Goal: Task Accomplishment & Management: Use online tool/utility

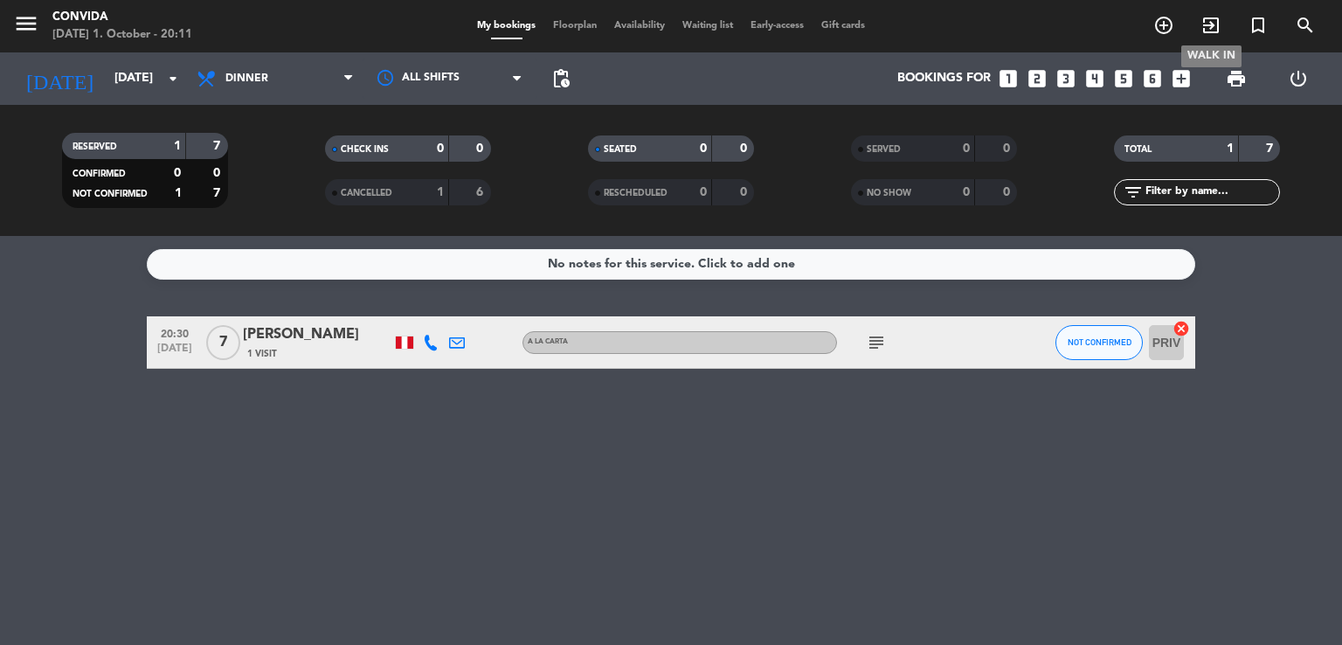
click at [1198, 18] on span "exit_to_app" at bounding box center [1211, 25] width 47 height 30
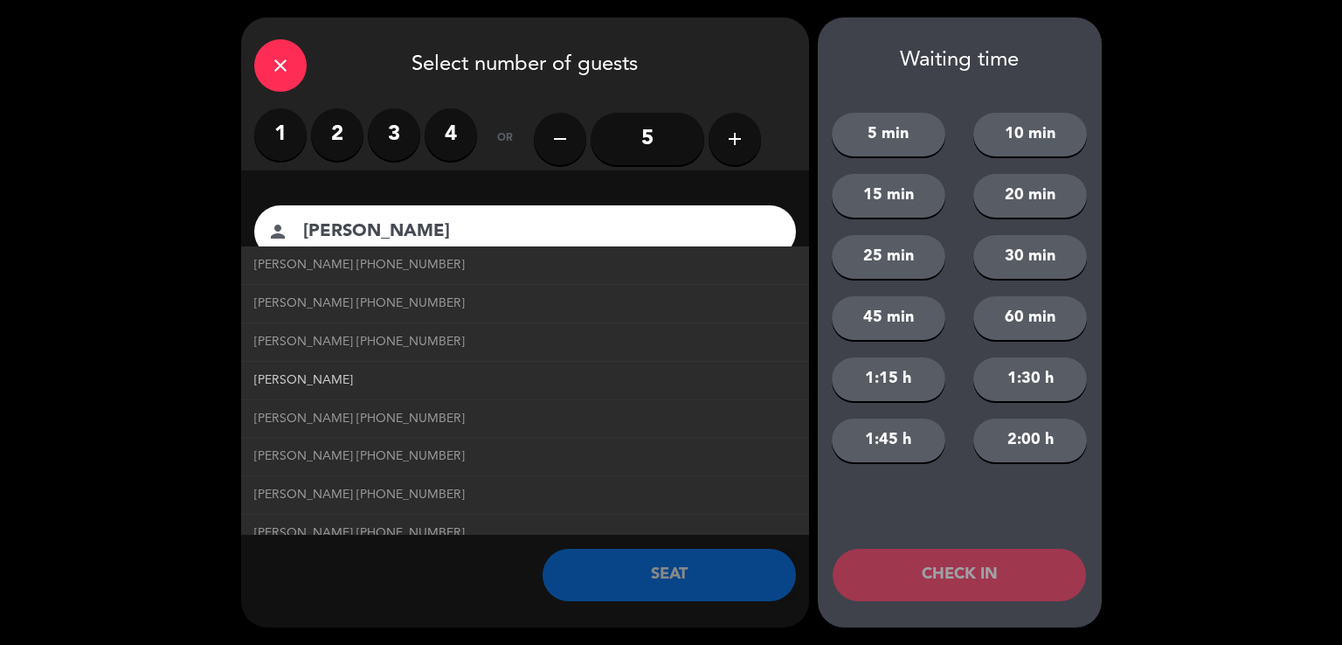
type input "[PERSON_NAME]"
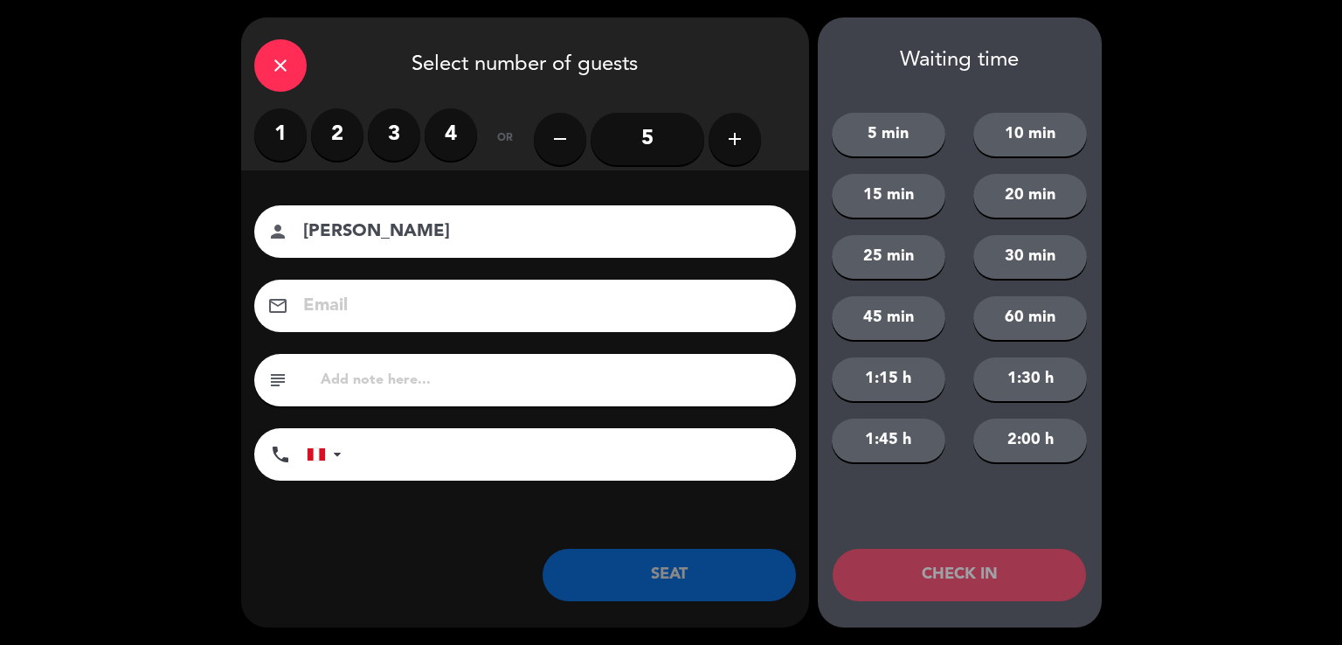
click at [332, 131] on label "2" at bounding box center [337, 134] width 52 height 52
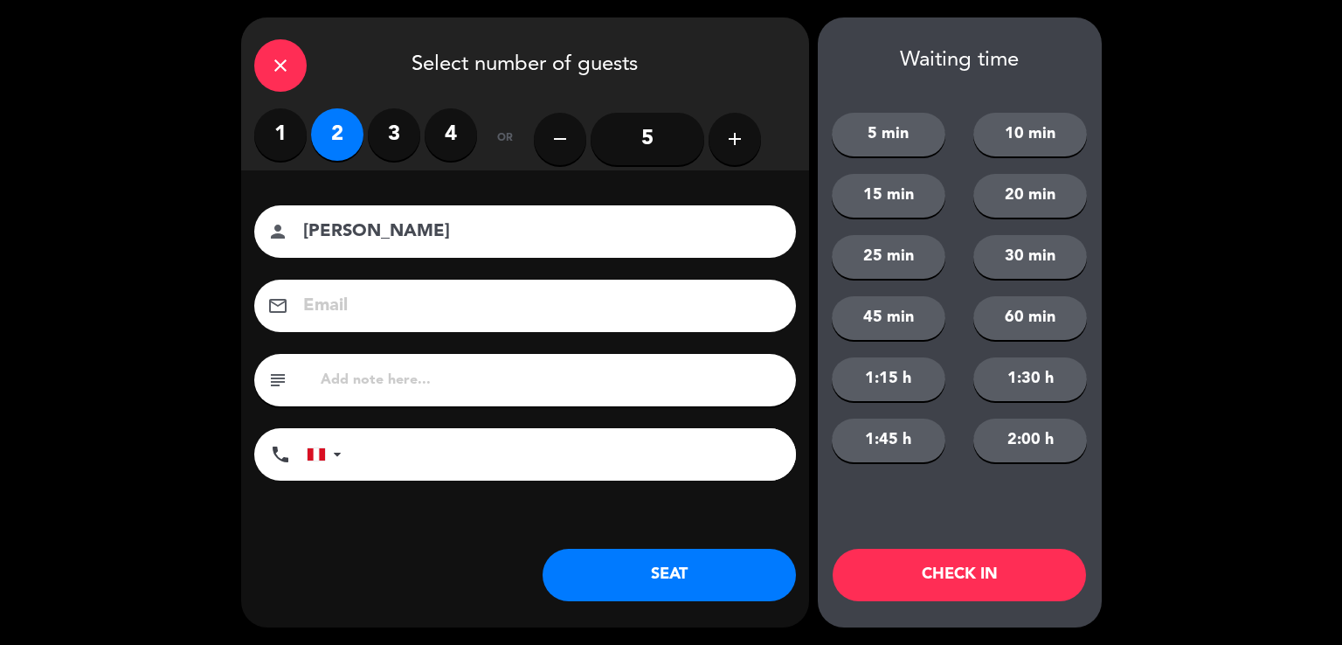
click at [654, 578] on button "SEAT" at bounding box center [669, 575] width 253 height 52
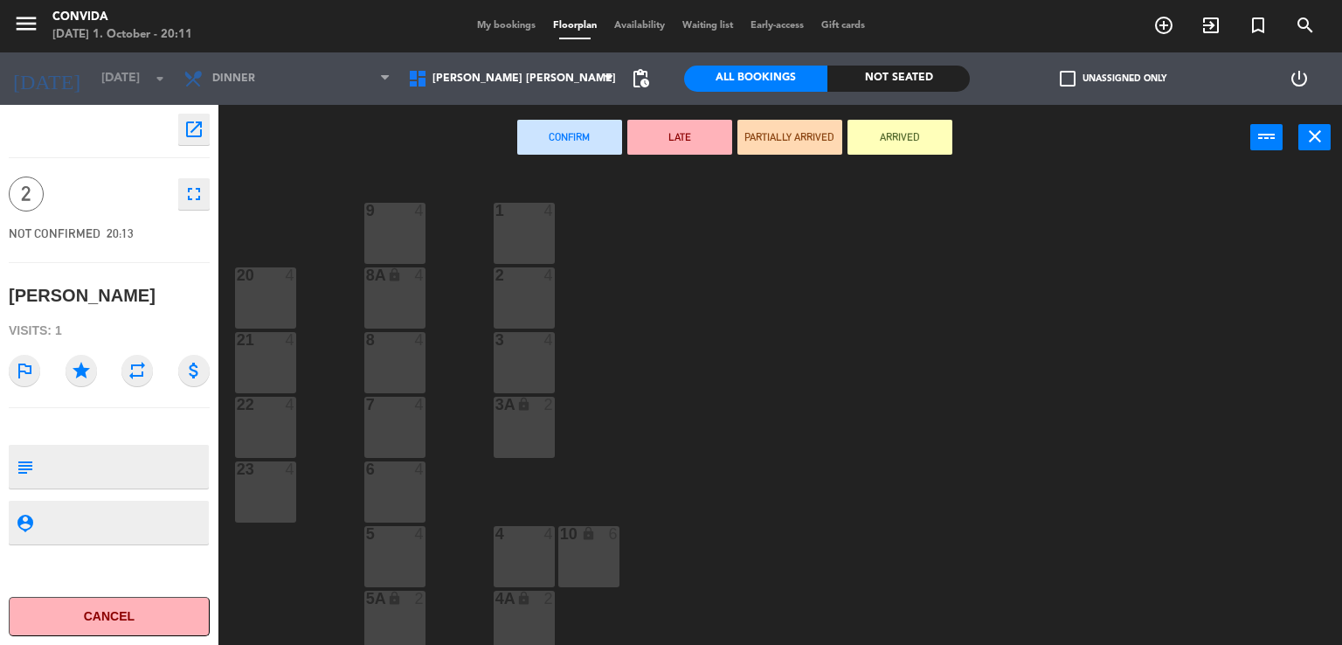
click at [280, 480] on div "23 4" at bounding box center [265, 491] width 61 height 61
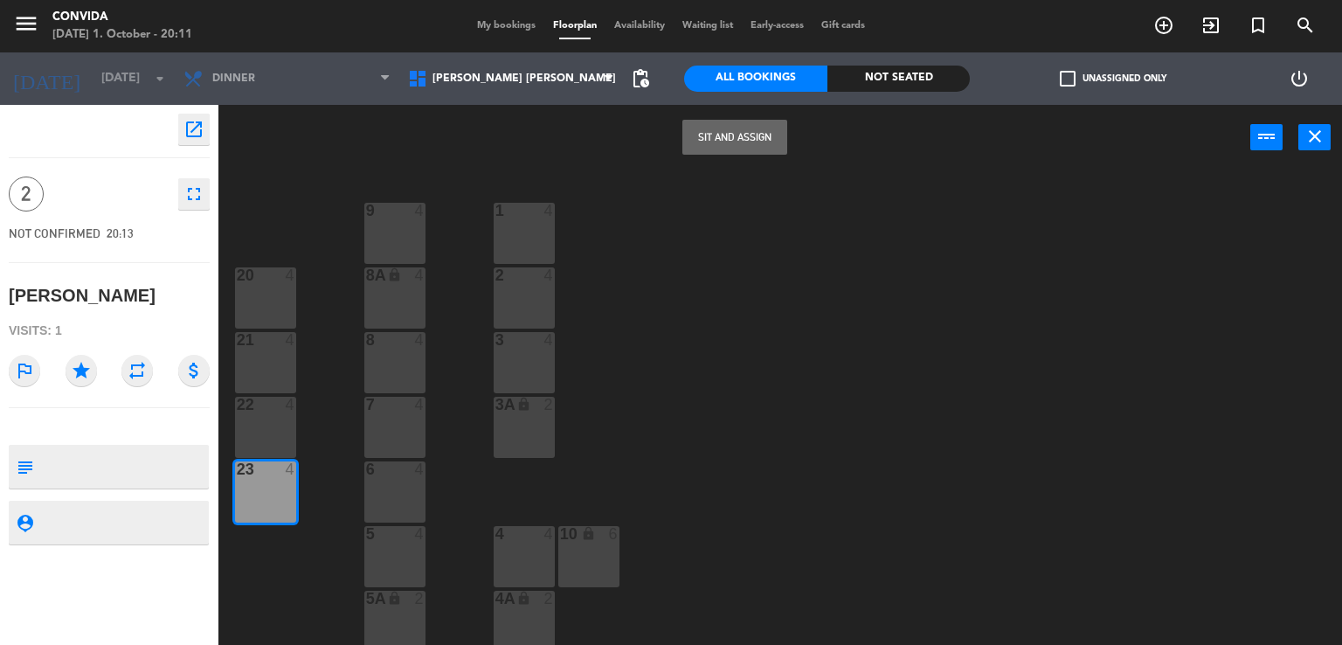
click at [749, 140] on button "Sit and Assign" at bounding box center [735, 137] width 105 height 35
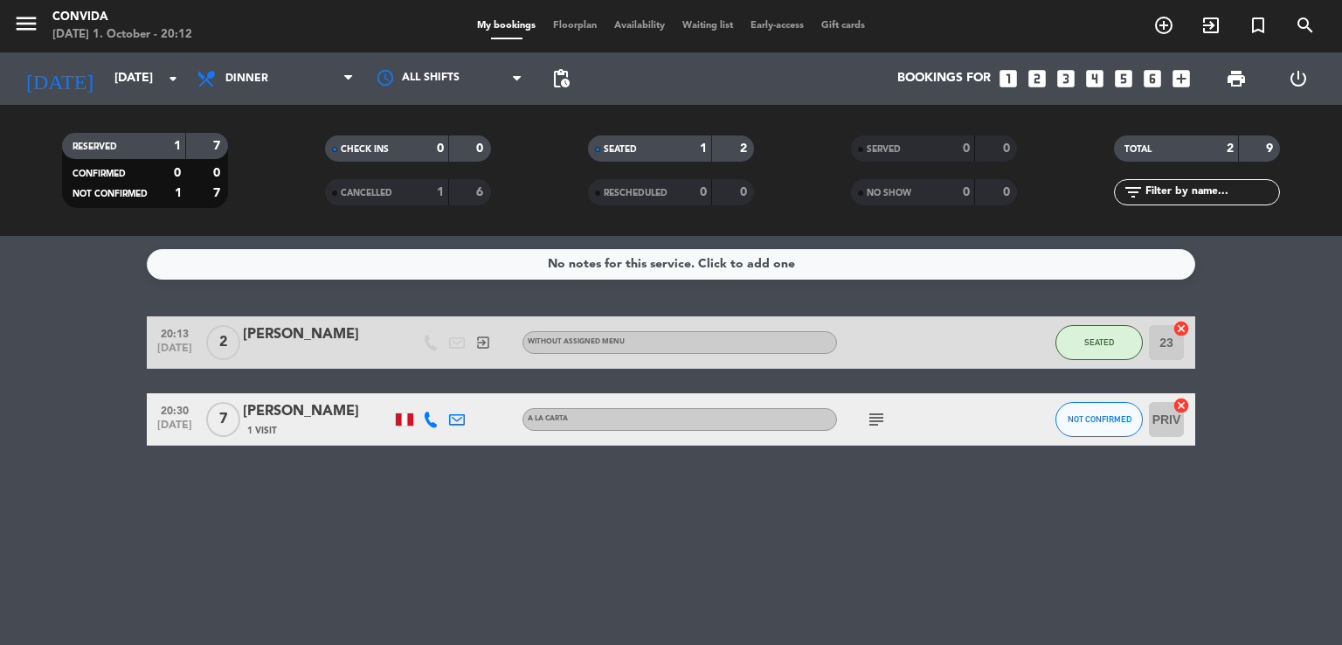
click at [319, 335] on div "[PERSON_NAME]" at bounding box center [317, 334] width 149 height 23
click at [318, 334] on div at bounding box center [671, 322] width 1342 height 645
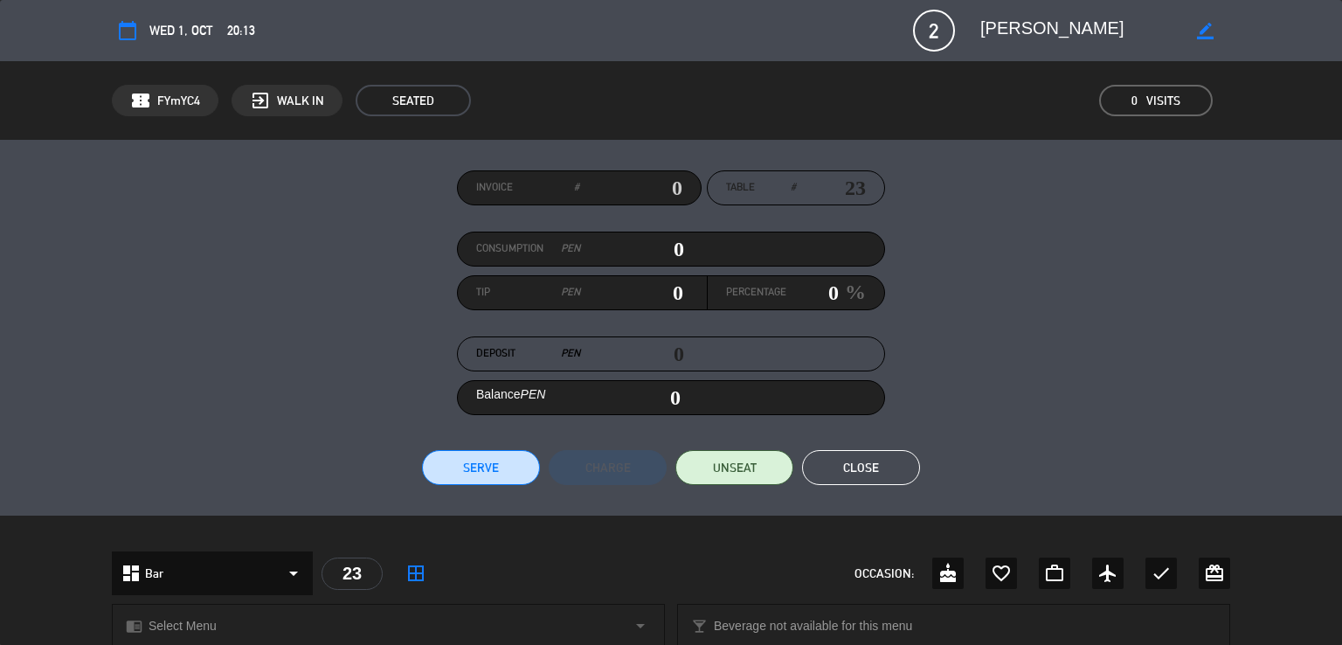
click at [1202, 34] on icon "border_color" at bounding box center [1205, 31] width 17 height 17
type textarea "[PERSON_NAME]"
click at [1202, 32] on icon at bounding box center [1205, 31] width 17 height 17
click at [841, 473] on button "Close" at bounding box center [861, 467] width 118 height 35
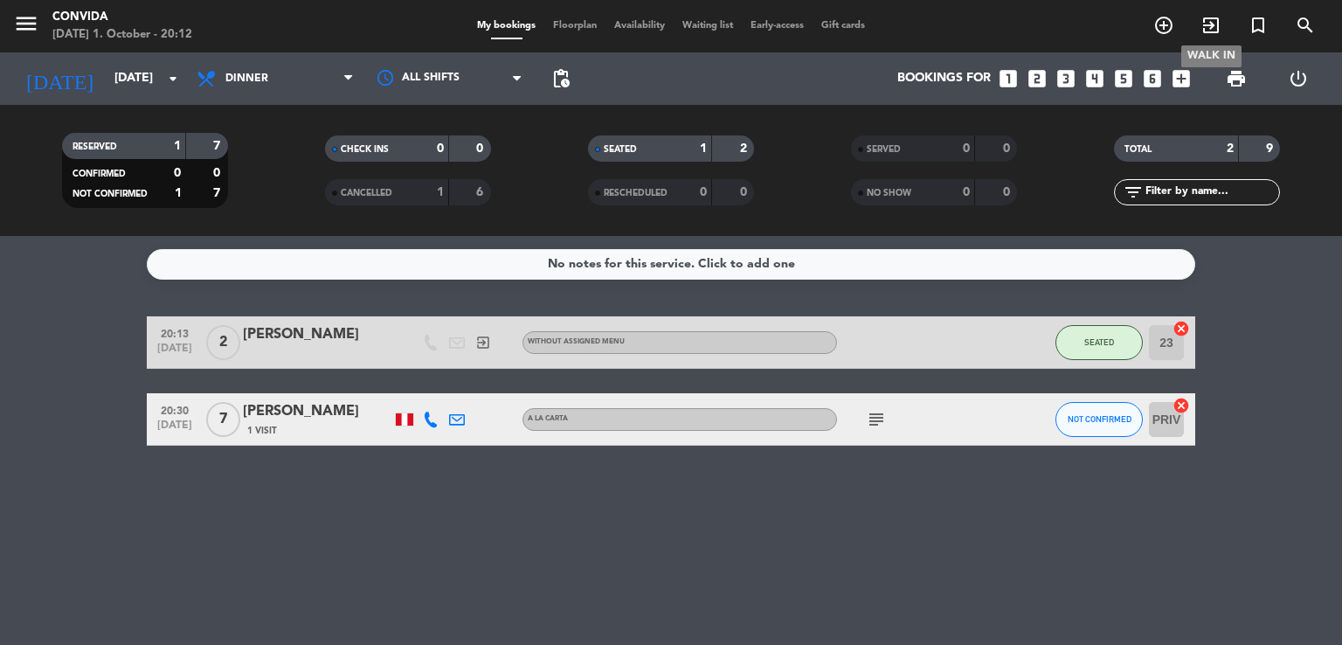
click at [1223, 29] on span "exit_to_app" at bounding box center [1211, 25] width 47 height 30
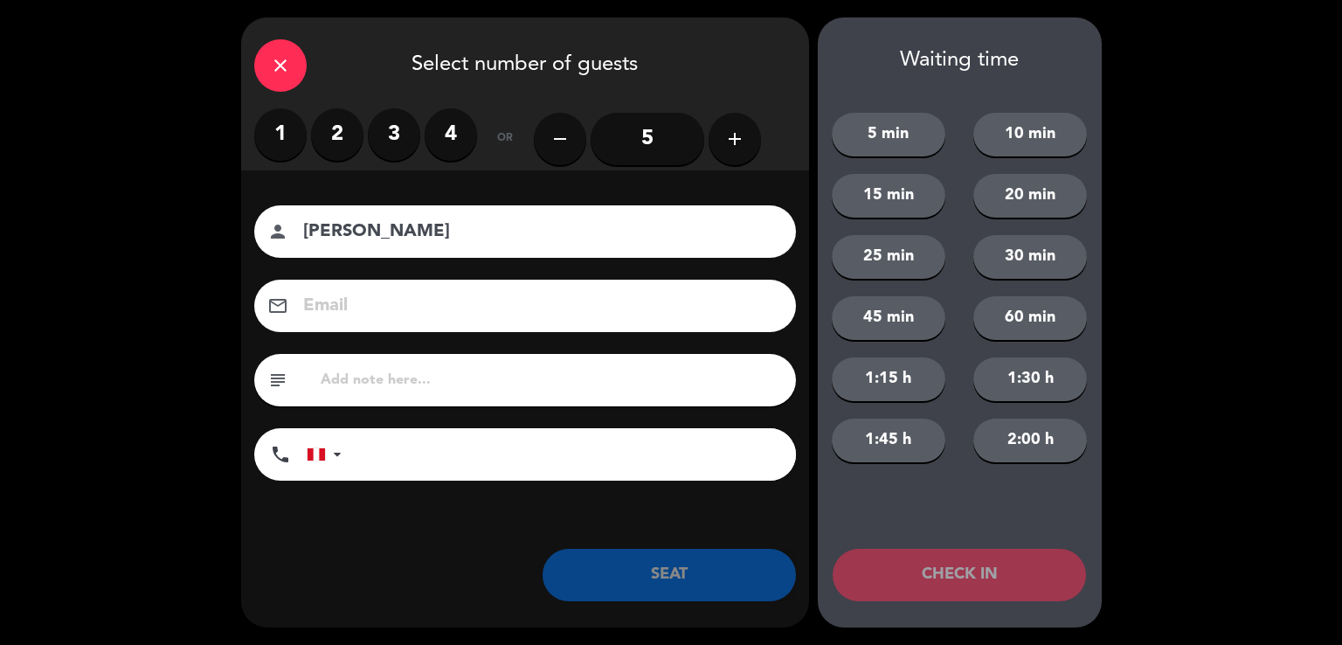
type input "[PERSON_NAME]"
click at [348, 138] on label "2" at bounding box center [337, 134] width 52 height 52
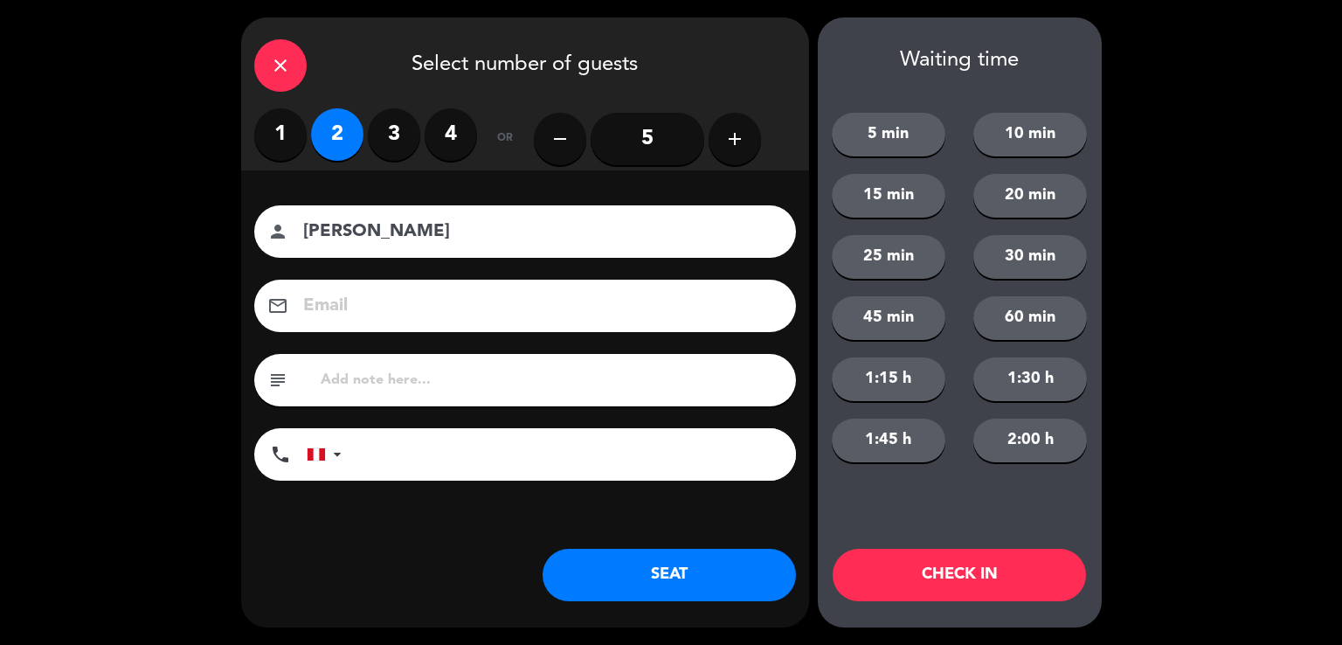
click at [720, 581] on button "SEAT" at bounding box center [669, 575] width 253 height 52
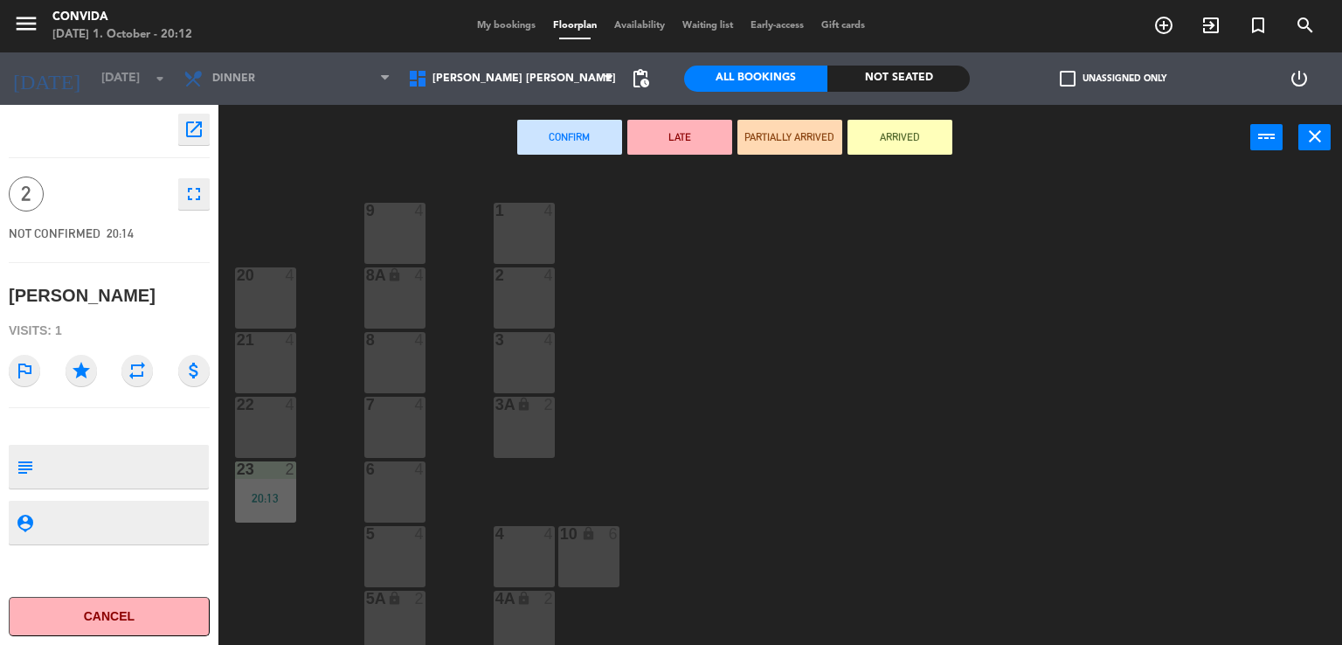
click at [397, 253] on div "9 4" at bounding box center [394, 233] width 61 height 61
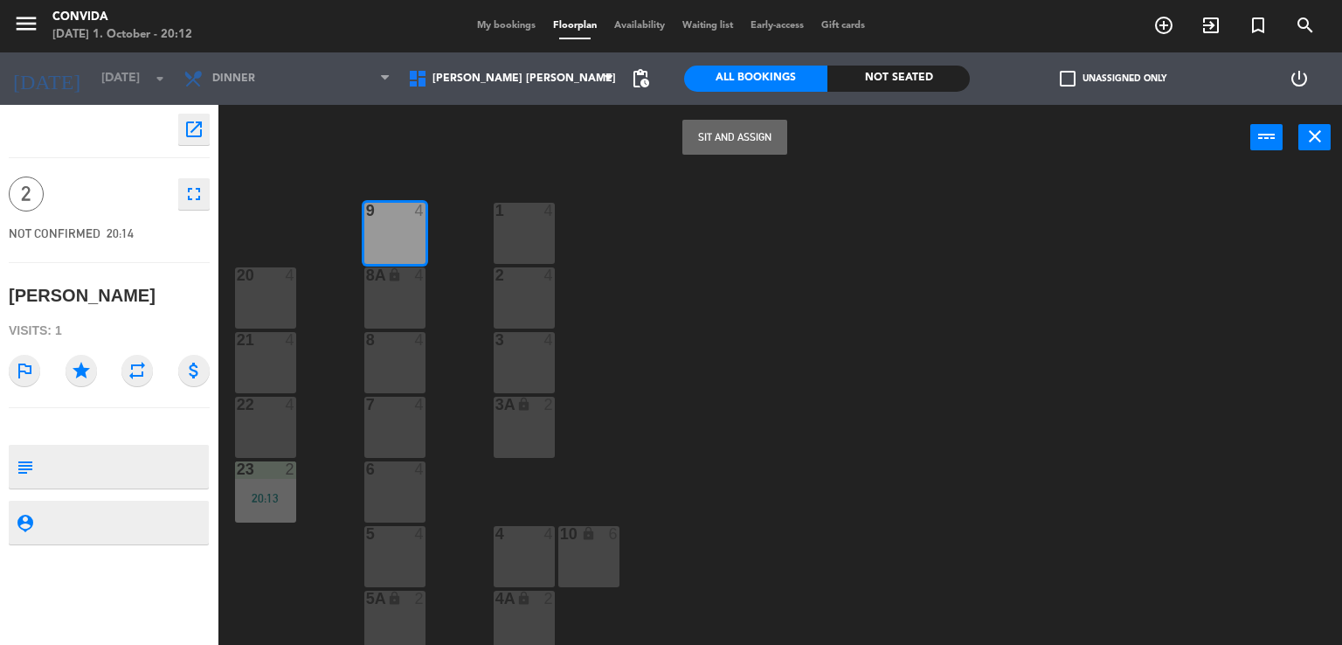
click at [762, 147] on button "Sit and Assign" at bounding box center [735, 137] width 105 height 35
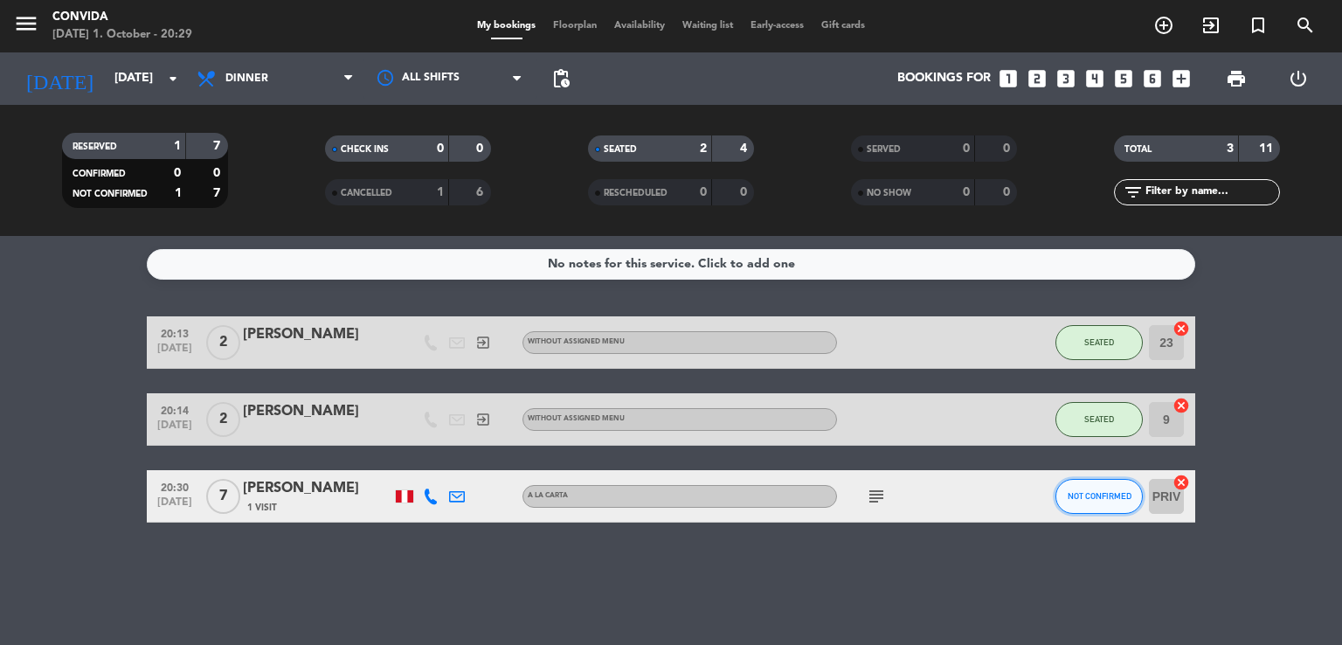
click at [1107, 503] on button "NOT CONFIRMED" at bounding box center [1099, 496] width 87 height 35
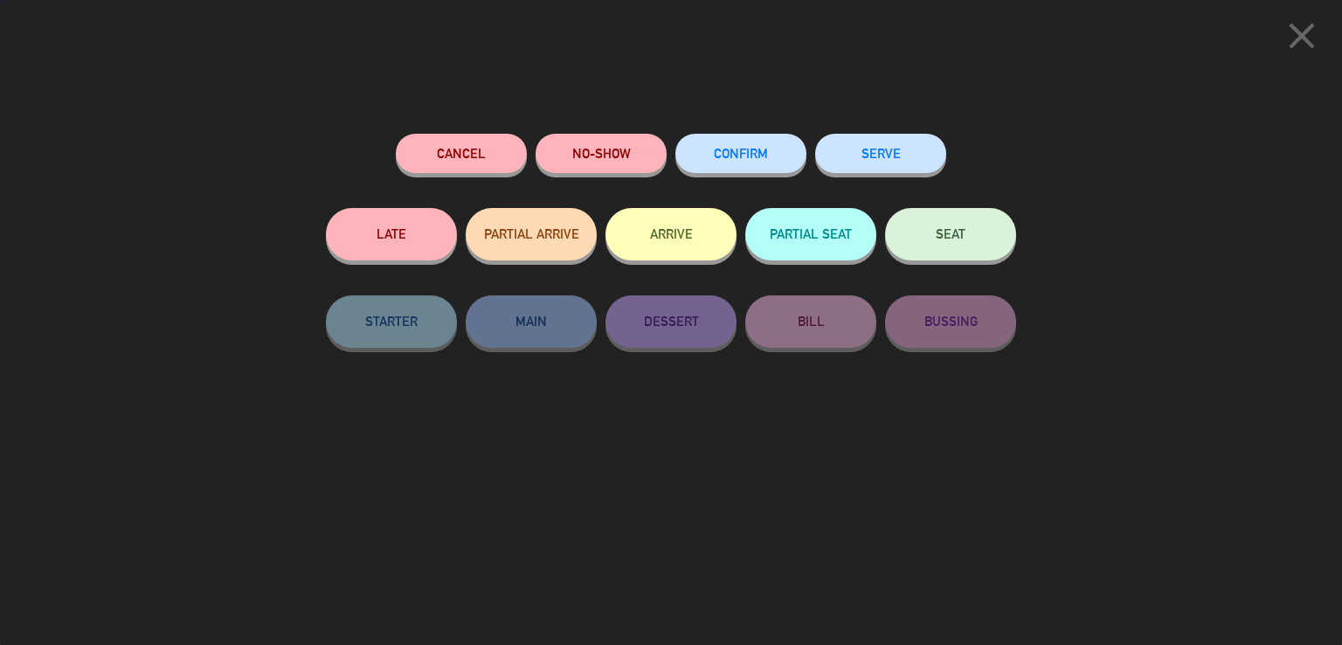
click at [982, 239] on button "SEAT" at bounding box center [950, 234] width 131 height 52
